Goal: Find specific page/section: Find specific page/section

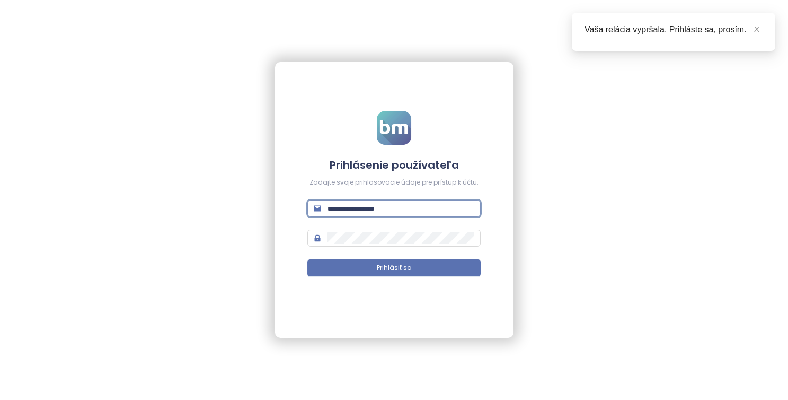
type input "**********"
click at [394, 268] on button "Prihlásiť sa" at bounding box center [393, 267] width 173 height 17
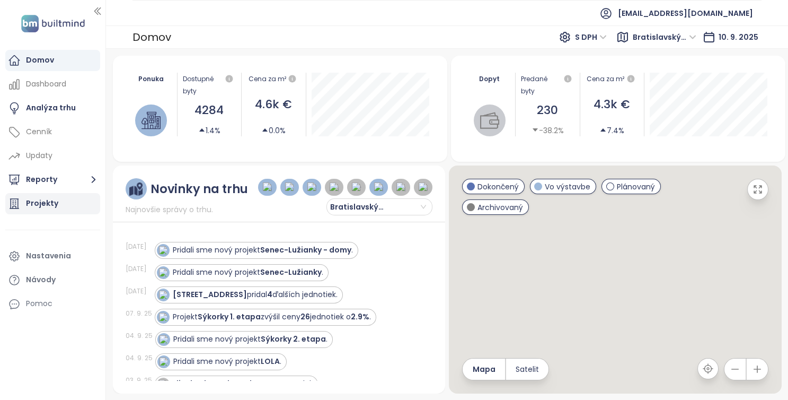
drag, startPoint x: 35, startPoint y: 201, endPoint x: 46, endPoint y: 204, distance: 10.8
click at [35, 201] on div "Projekty" at bounding box center [42, 203] width 32 height 13
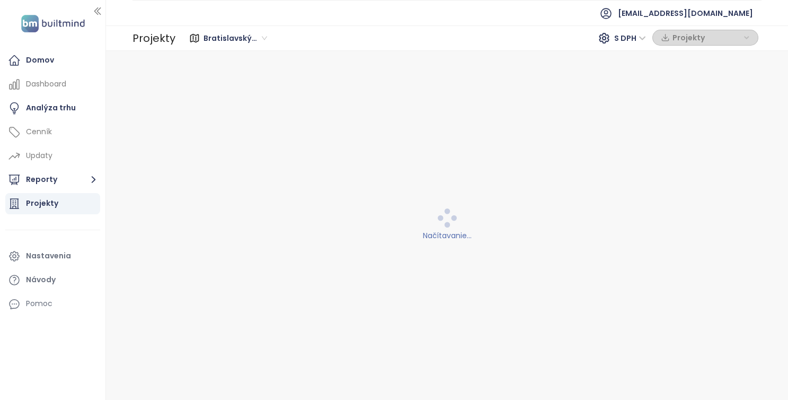
click at [46, 204] on div "Projekty" at bounding box center [42, 203] width 32 height 13
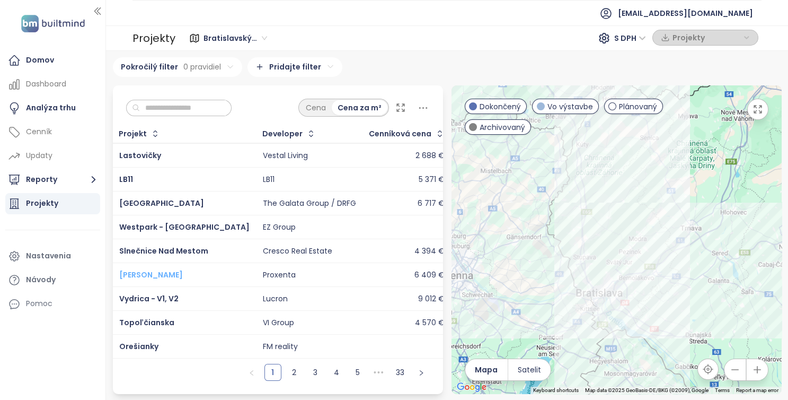
click at [161, 280] on span "[PERSON_NAME]" at bounding box center [151, 274] width 64 height 11
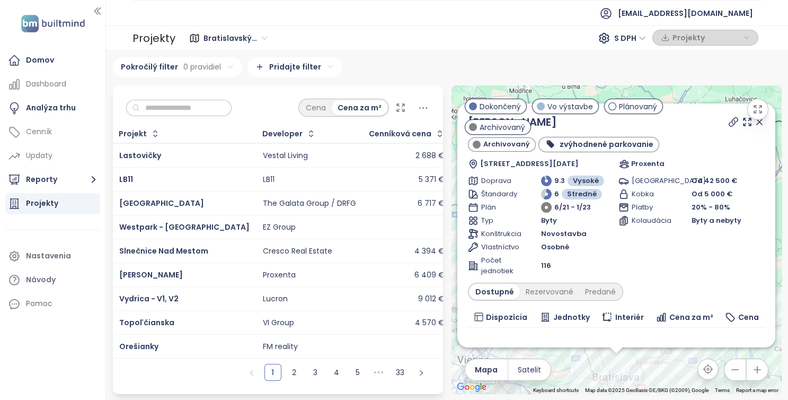
click at [182, 101] on input "text" at bounding box center [183, 108] width 86 height 16
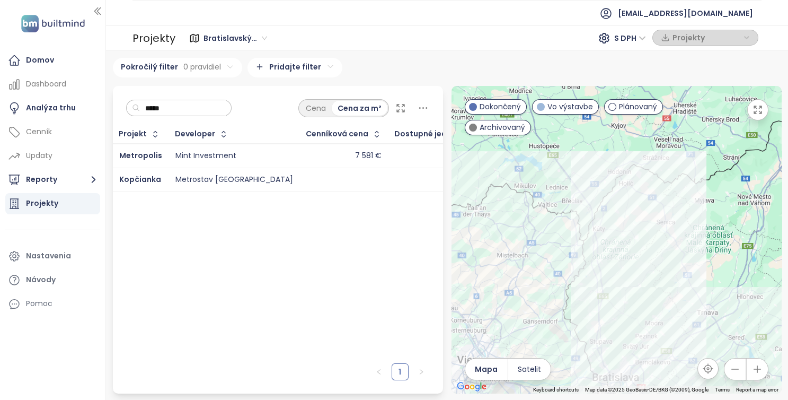
type input "*****"
click at [182, 161] on div "Mint Investment" at bounding box center [205, 156] width 61 height 10
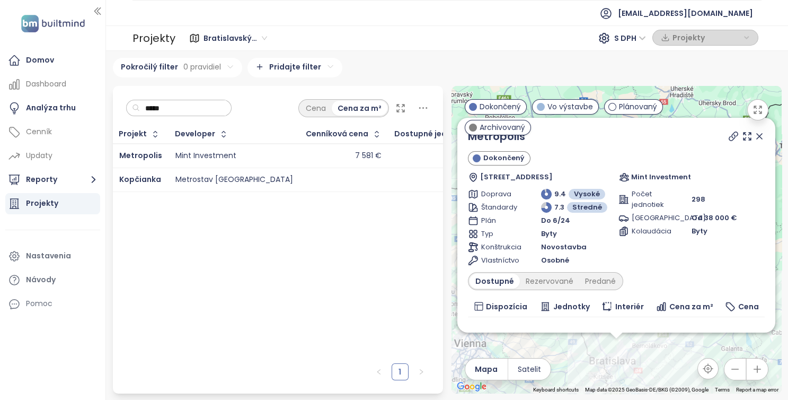
click at [406, 162] on div "62" at bounding box center [446, 155] width 103 height 13
click at [489, 274] on div "Dostupné" at bounding box center [495, 280] width 50 height 15
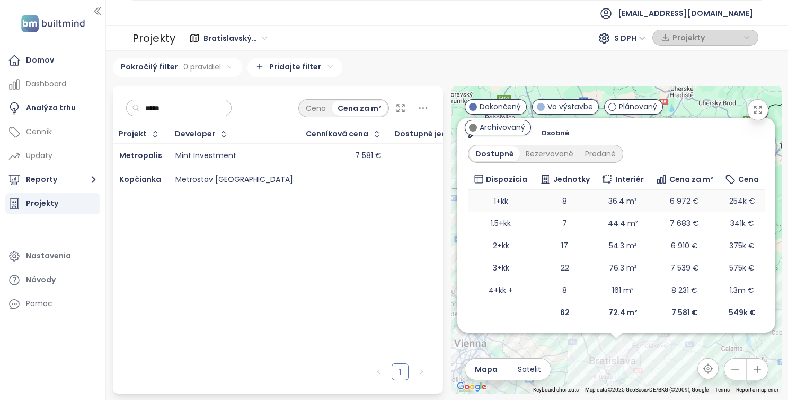
scroll to position [127, 0]
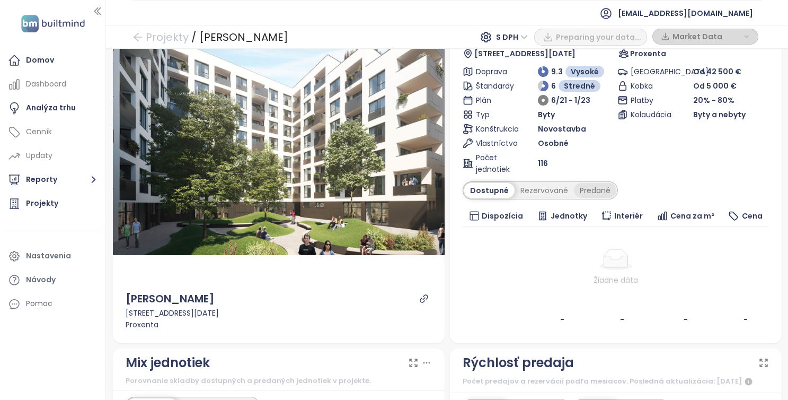
scroll to position [66, 0]
click at [588, 190] on div "Predané" at bounding box center [595, 189] width 42 height 15
